Goal: Information Seeking & Learning: Understand process/instructions

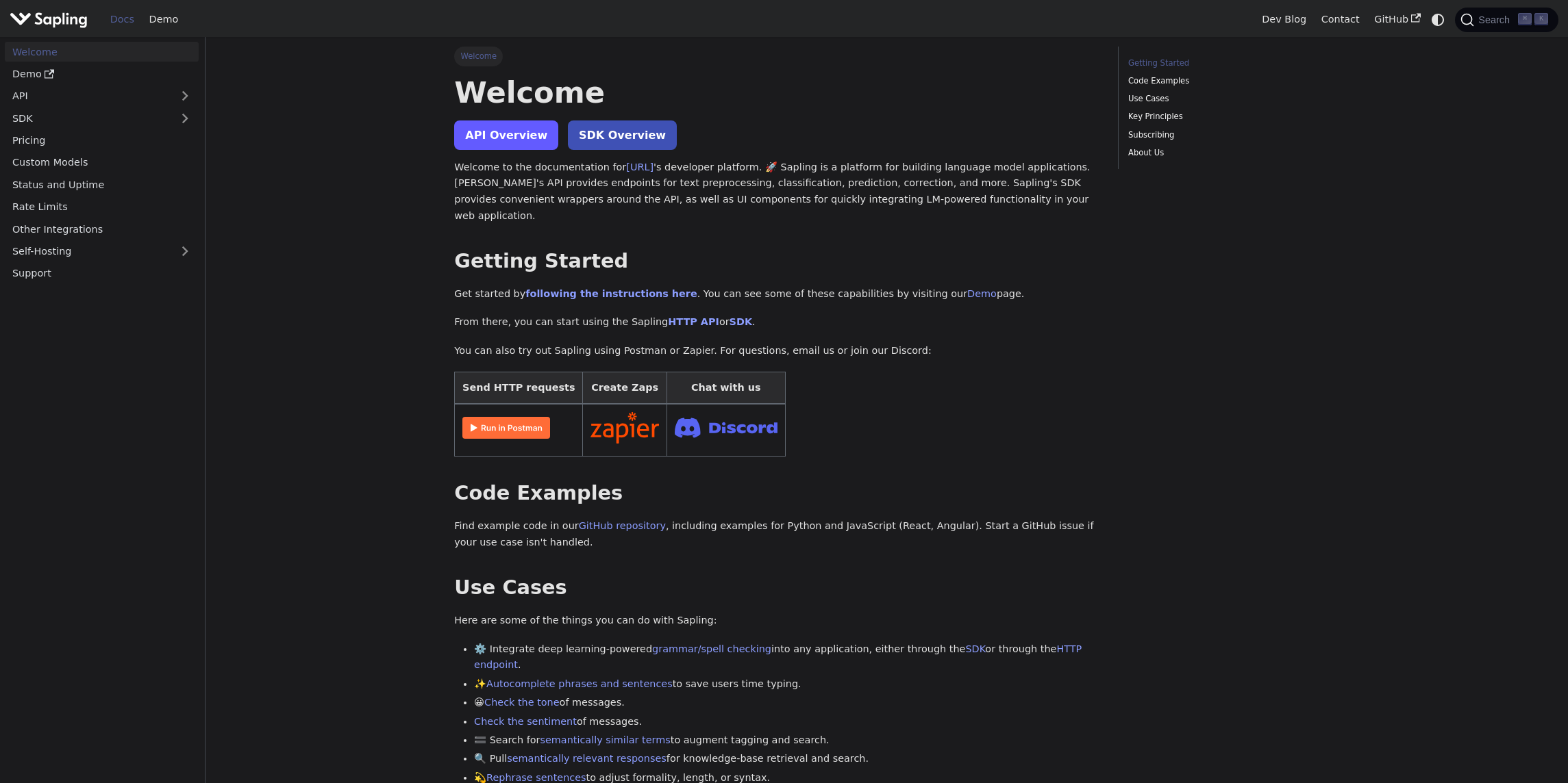
click at [470, 142] on link "API Overview" at bounding box center [506, 135] width 104 height 30
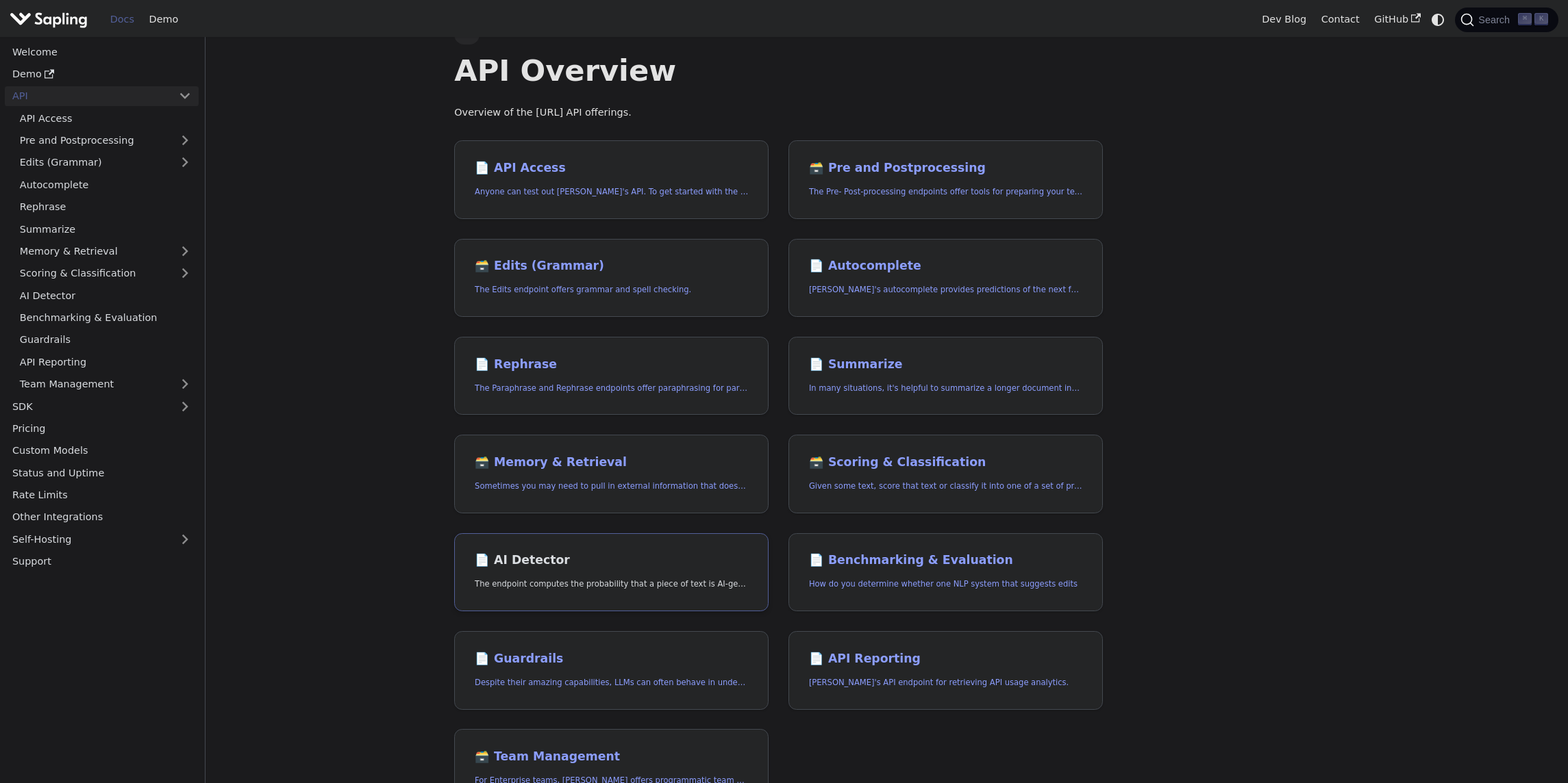
scroll to position [25, 0]
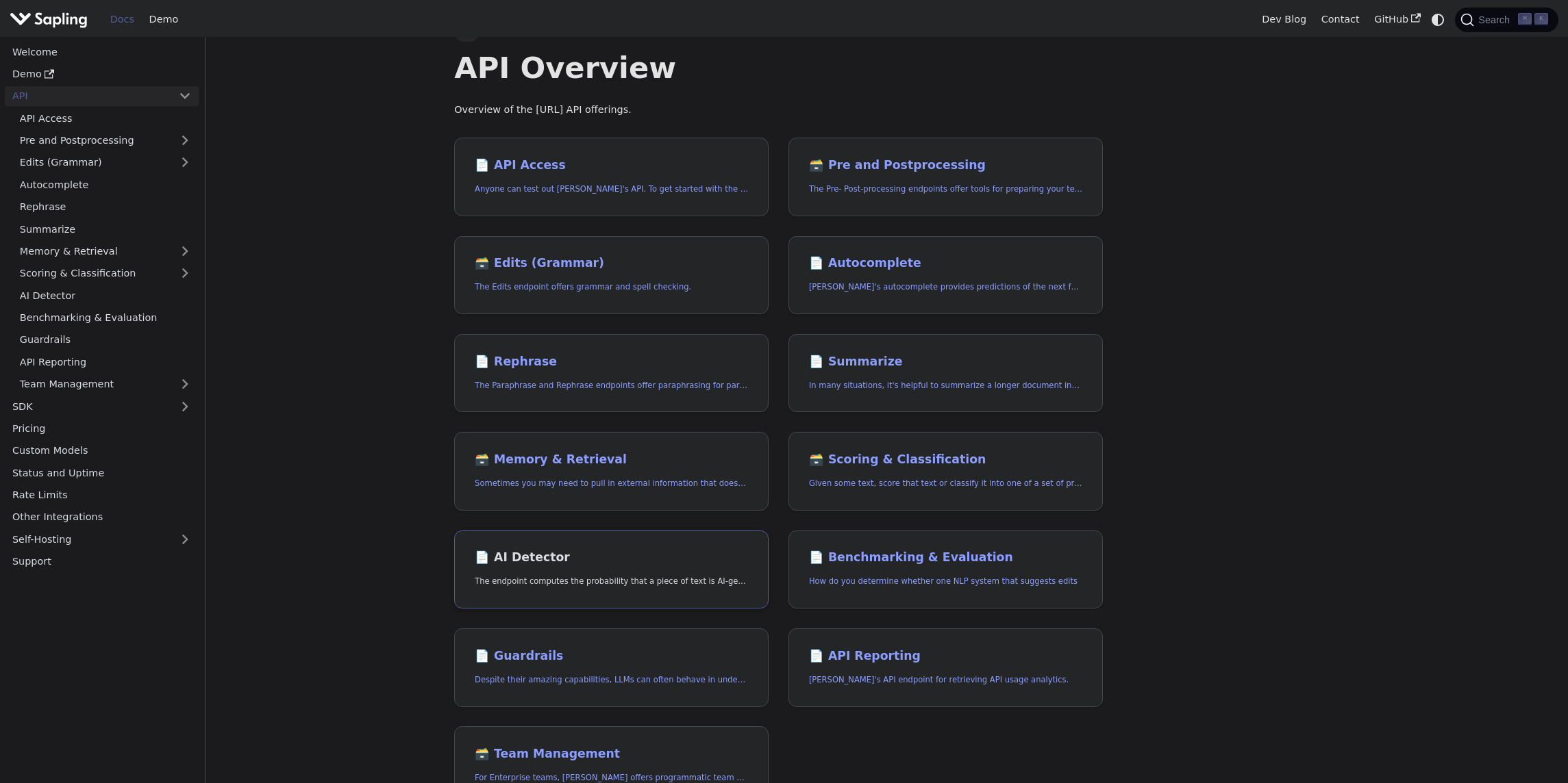
click at [546, 554] on h2 "📄️ AI Detector" at bounding box center [611, 558] width 274 height 15
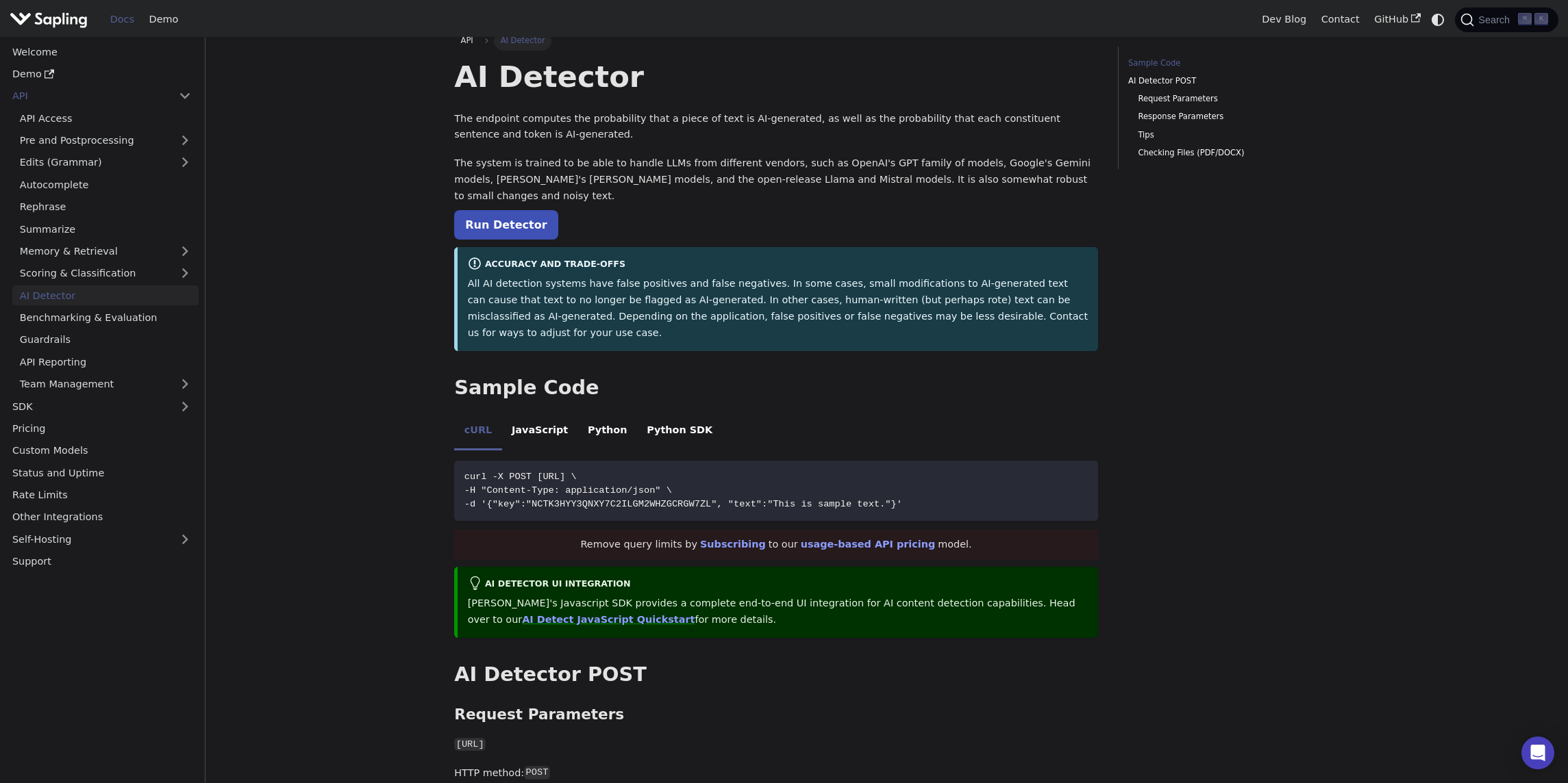
scroll to position [25, 0]
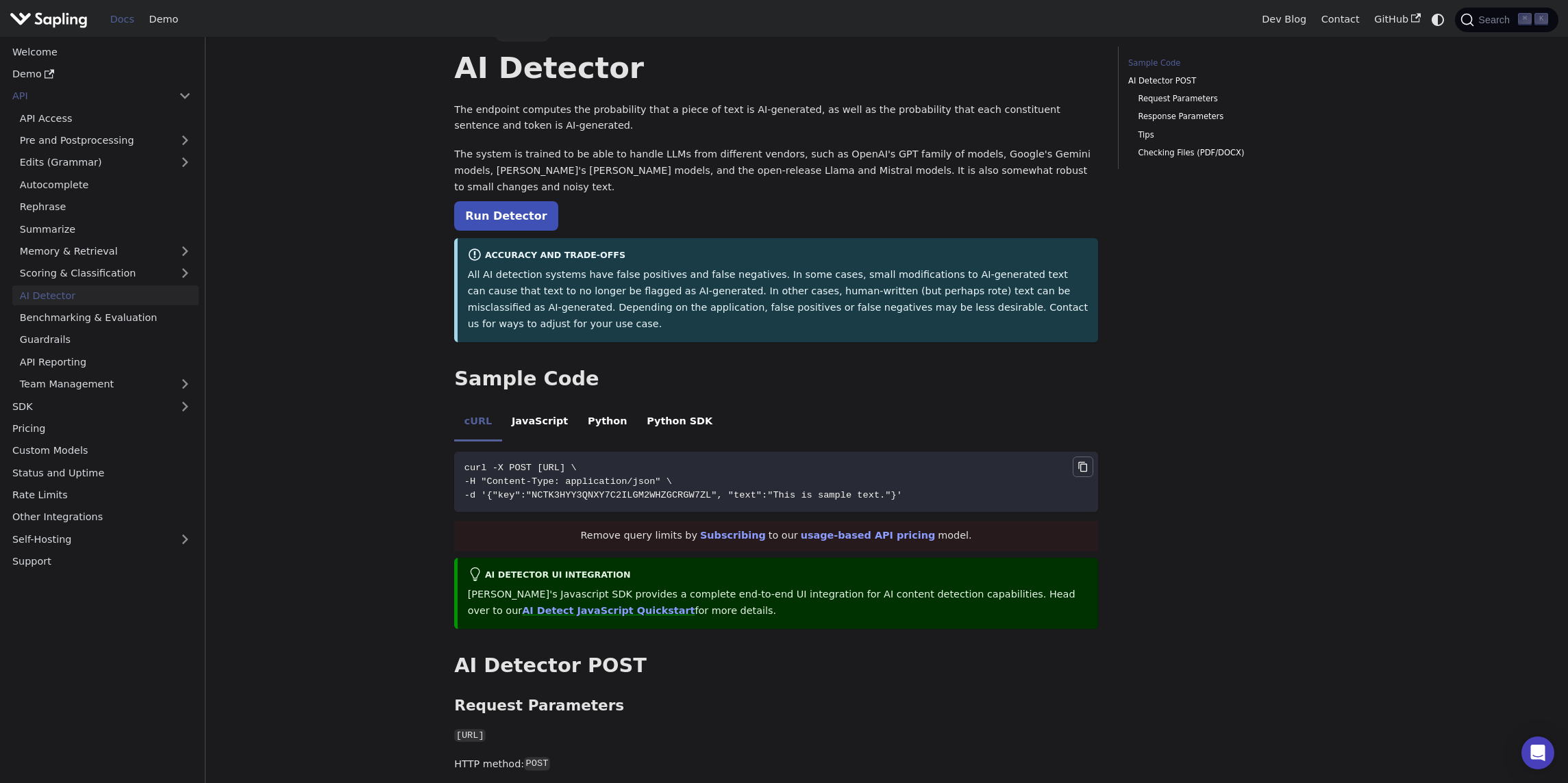
click at [1080, 461] on icon "Copy code to clipboard" at bounding box center [1082, 466] width 9 height 10
drag, startPoint x: 555, startPoint y: 435, endPoint x: 752, endPoint y: 434, distance: 197.0
click at [577, 463] on span "curl -X POST [URL] \" at bounding box center [520, 467] width 113 height 10
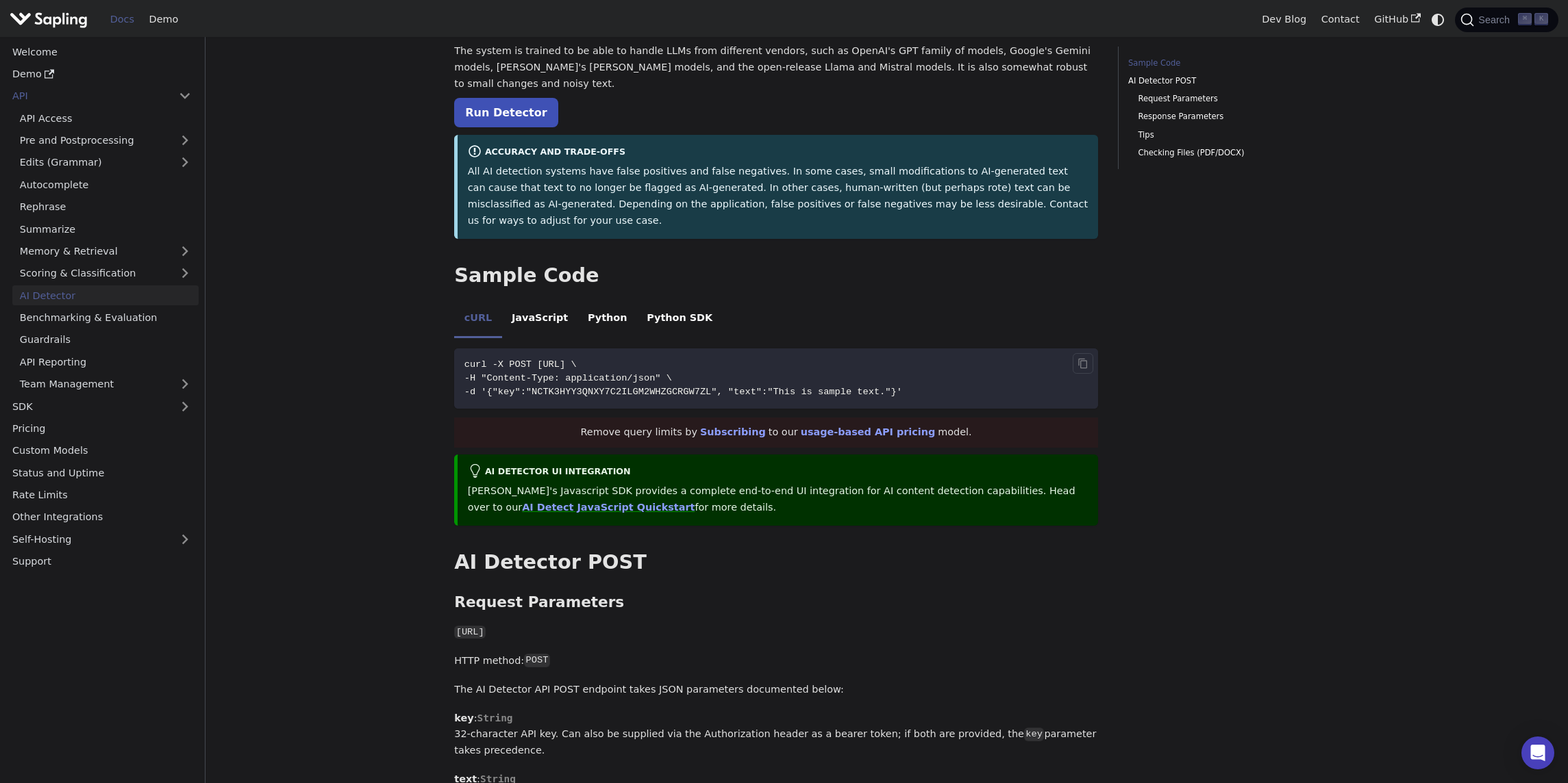
scroll to position [131, 0]
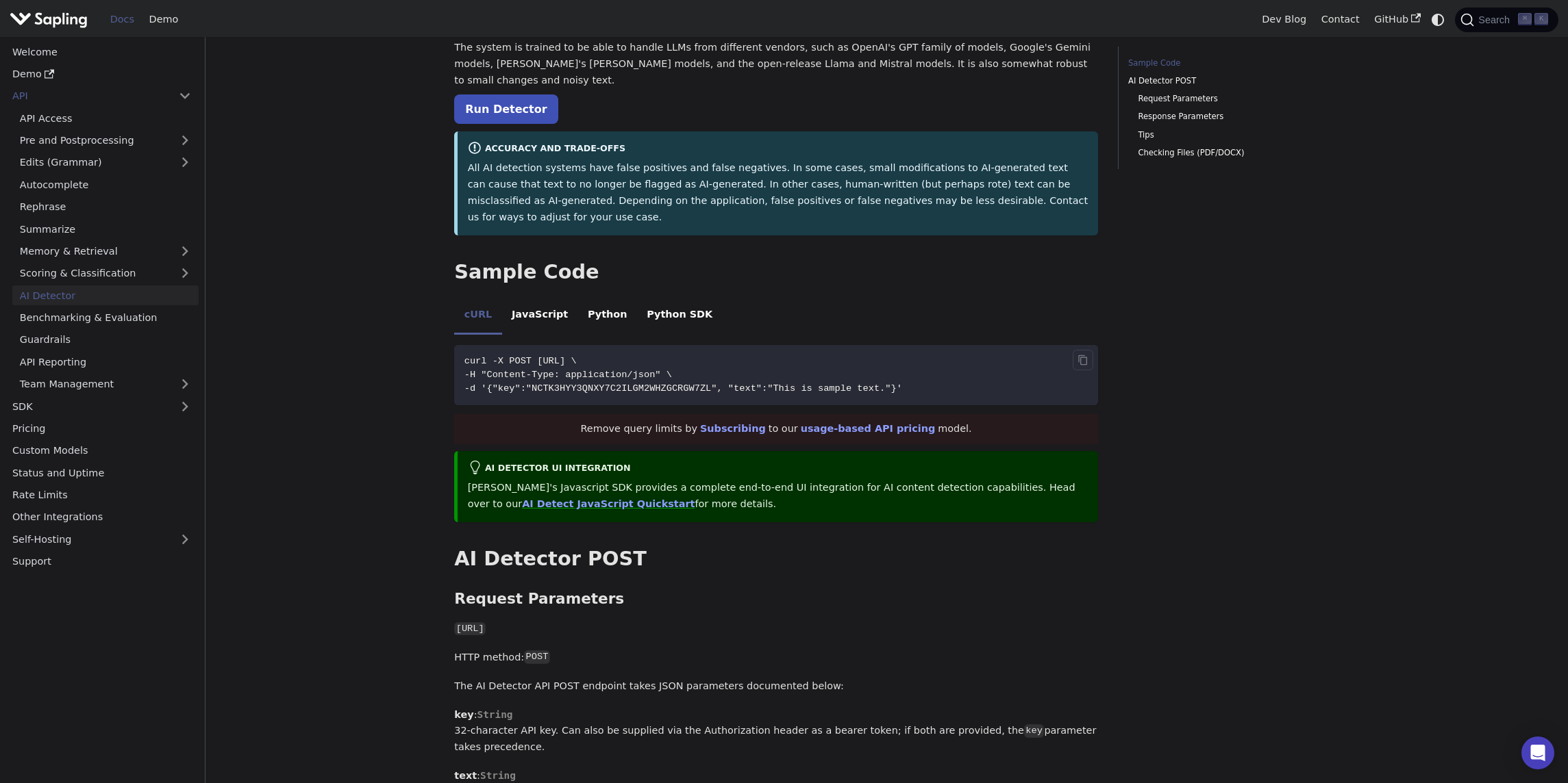
drag, startPoint x: 515, startPoint y: 342, endPoint x: 684, endPoint y: 346, distance: 169.0
click at [672, 369] on span "-H "Content-Type: application/json" \" at bounding box center [568, 374] width 207 height 10
drag, startPoint x: 517, startPoint y: 354, endPoint x: 928, endPoint y: 356, distance: 411.0
click at [902, 383] on span "-d '{"key":"NCTK3HYY3QNXY7C2ILGM2WHZGCRGW7ZL", "text":"This is sample text."}'" at bounding box center [683, 388] width 438 height 10
